Goal: Transaction & Acquisition: Register for event/course

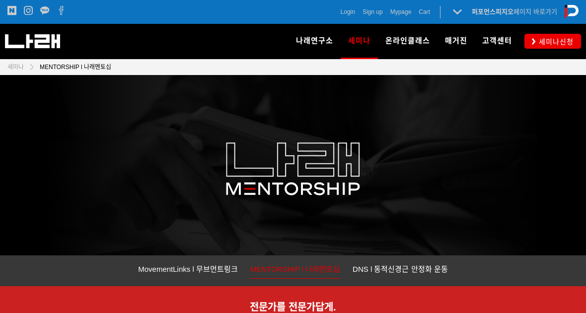
click at [423, 68] on span "ML VIDEO" at bounding box center [406, 69] width 36 height 8
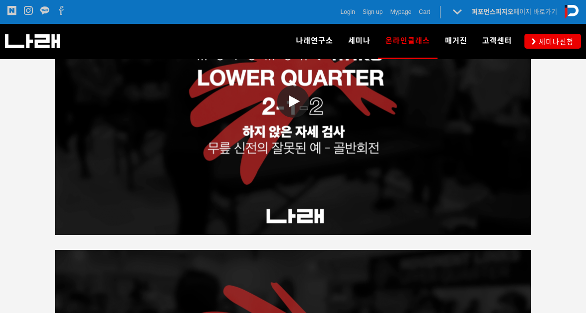
scroll to position [1749, 0]
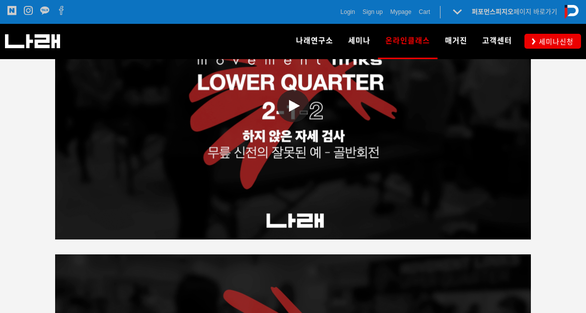
click at [285, 107] on span at bounding box center [293, 106] width 32 height 32
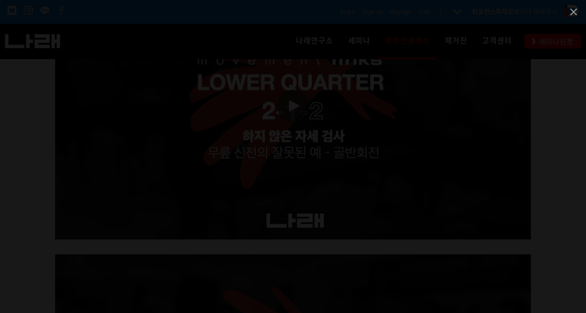
click at [577, 15] on span at bounding box center [573, 11] width 25 height 23
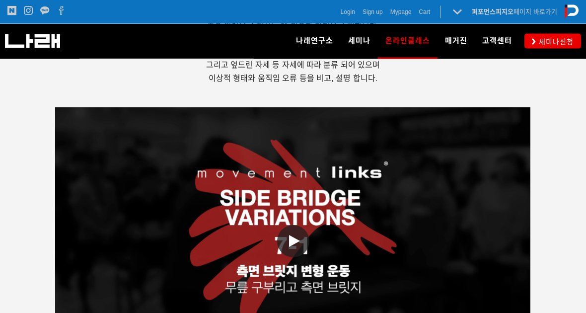
scroll to position [2366, 0]
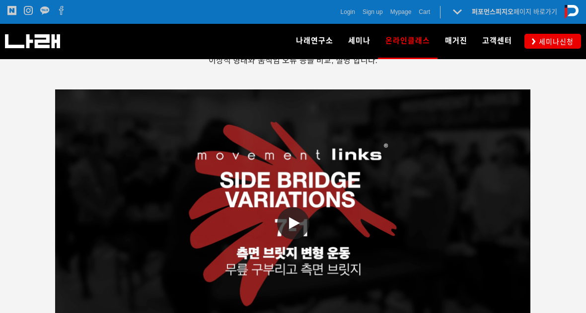
click at [462, 212] on link "동영상 재생" at bounding box center [293, 223] width 476 height 268
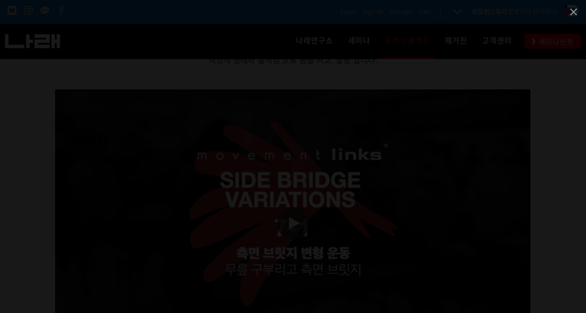
click at [583, 26] on div at bounding box center [293, 156] width 586 height 313
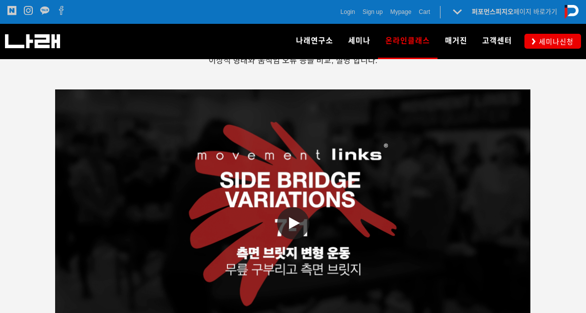
click at [579, 11] on div "icon icon icon icon Login Sign up Mypage Cart 0 퍼포먼스피지오 페이지 바로가기 나래연구소 페이지로 전환하기" at bounding box center [293, 12] width 586 height 24
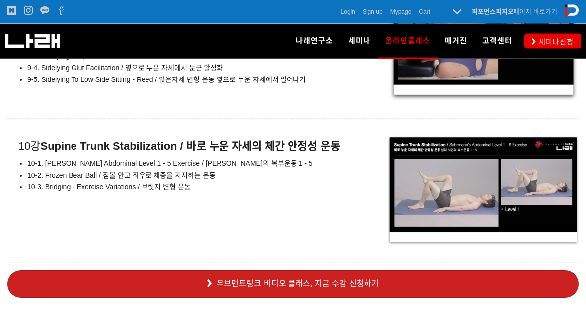
scroll to position [6909, 0]
click at [513, 270] on link "무브먼트링크 비디오 클래스, 지금 수강 신청하기" at bounding box center [292, 283] width 571 height 27
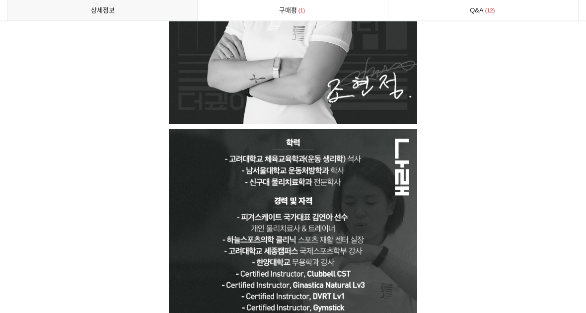
scroll to position [5035, 0]
